Goal: Task Accomplishment & Management: Manage account settings

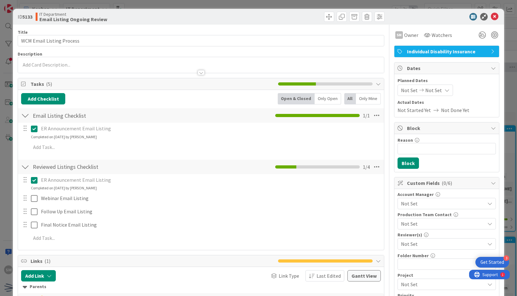
scroll to position [122, 62]
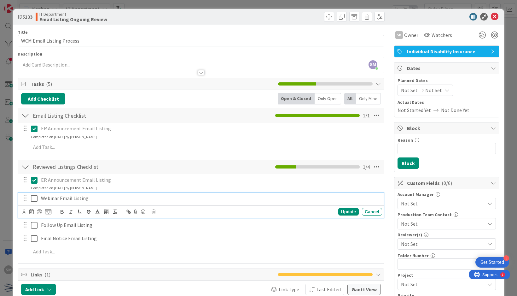
click at [35, 198] on icon at bounding box center [34, 199] width 7 height 8
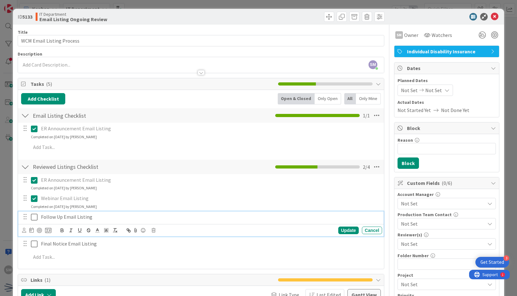
click at [93, 217] on p "Follow Up Email Listing" at bounding box center [210, 216] width 339 height 7
click at [155, 228] on icon at bounding box center [154, 230] width 4 height 4
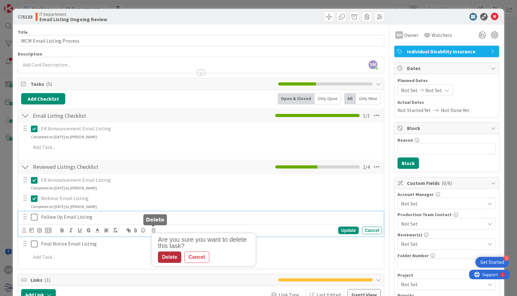
click at [173, 256] on div "Delete" at bounding box center [169, 256] width 23 height 11
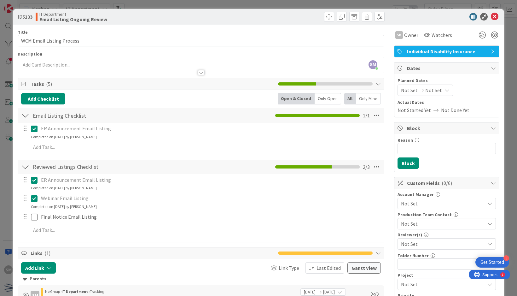
click at [417, 23] on div "ID 5133 IT Department Email Listing Ongoing Review Move Move" at bounding box center [258, 17] width 491 height 16
click at [404, 88] on span "Not Set" at bounding box center [409, 90] width 17 height 8
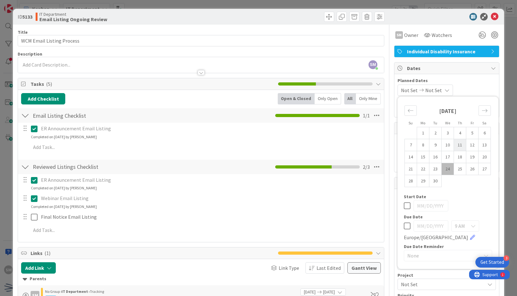
click at [454, 147] on td "11" at bounding box center [460, 145] width 12 height 12
type input "09/11/2025"
click at [482, 111] on icon "Move forward to switch to the next month." at bounding box center [485, 111] width 6 height 6
click at [454, 140] on td "9" at bounding box center [460, 145] width 12 height 12
type input "10/09/2025"
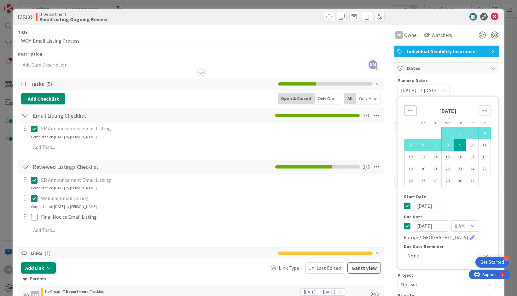
click at [408, 111] on icon "Move backward to switch to the previous month." at bounding box center [411, 111] width 6 height 6
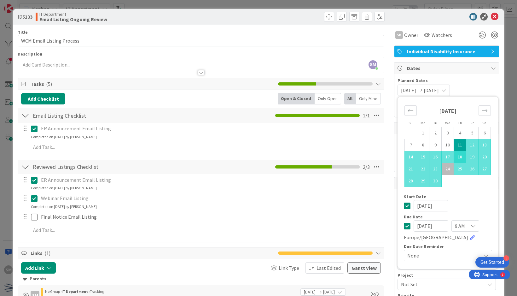
click at [457, 153] on td "18" at bounding box center [460, 157] width 12 height 12
type input "09/18/2025"
click at [474, 78] on span "Planned Dates" at bounding box center [447, 80] width 98 height 7
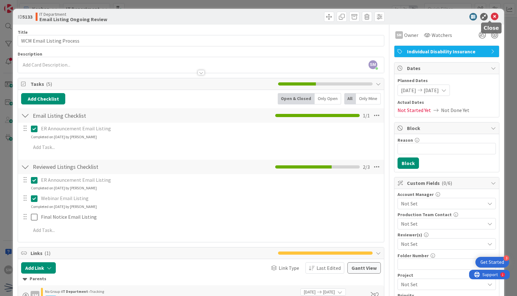
click at [491, 15] on icon at bounding box center [495, 17] width 8 height 8
click at [491, 18] on icon at bounding box center [495, 17] width 8 height 8
click at [493, 14] on icon at bounding box center [495, 17] width 8 height 8
click at [491, 16] on icon at bounding box center [495, 17] width 8 height 8
click at [395, 7] on div "ID 5133 IT Department Email Listing Ongoing Review Move Move Title 25 / 128 WCM…" at bounding box center [258, 148] width 517 height 296
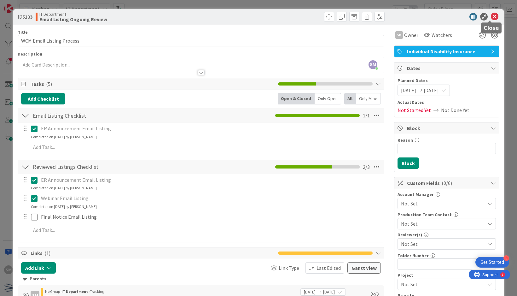
click at [494, 19] on icon at bounding box center [495, 17] width 8 height 8
click at [491, 15] on icon at bounding box center [495, 17] width 8 height 8
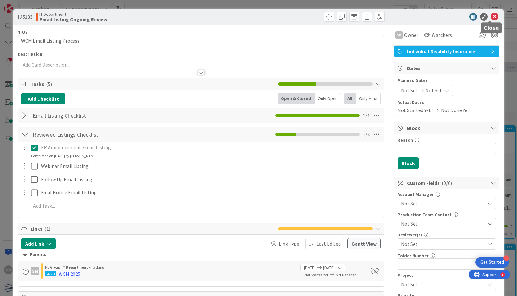
click at [491, 14] on icon at bounding box center [495, 17] width 8 height 8
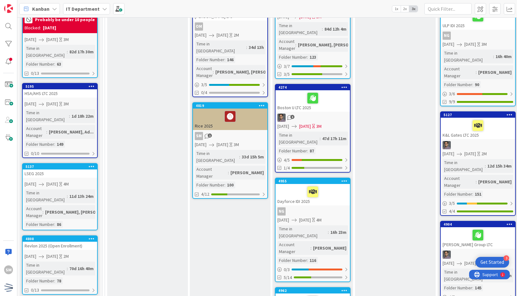
scroll to position [242, 0]
